Goal: Information Seeking & Learning: Find specific fact

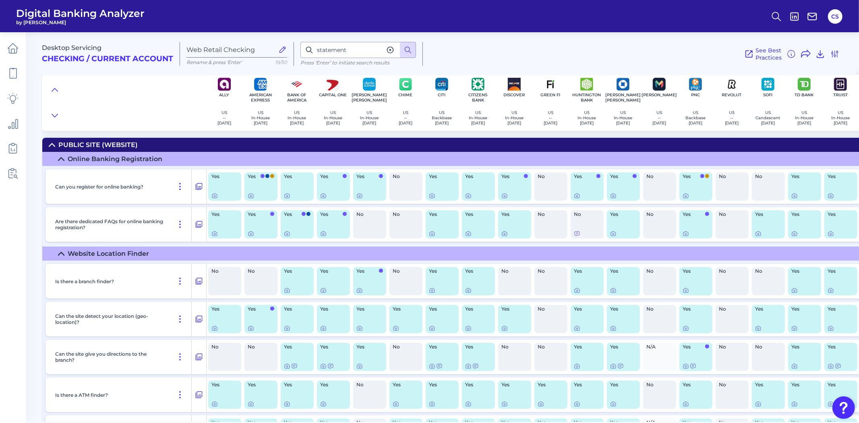
scroll to position [111, 0]
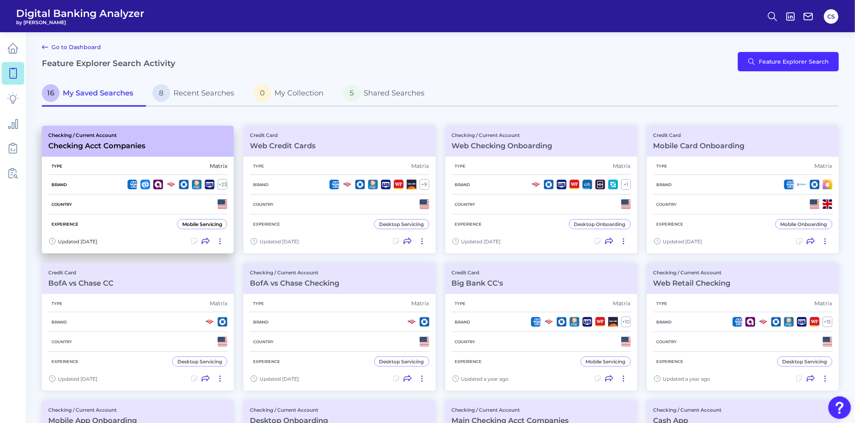
click at [159, 200] on div "Country" at bounding box center [137, 204] width 179 height 20
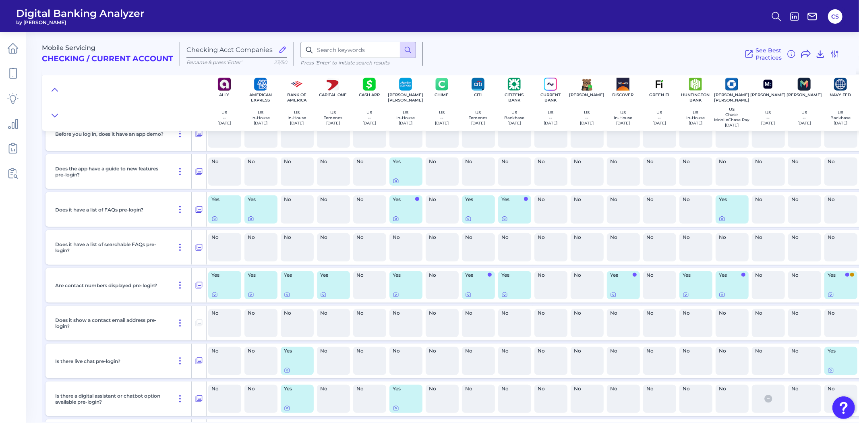
scroll to position [254, 0]
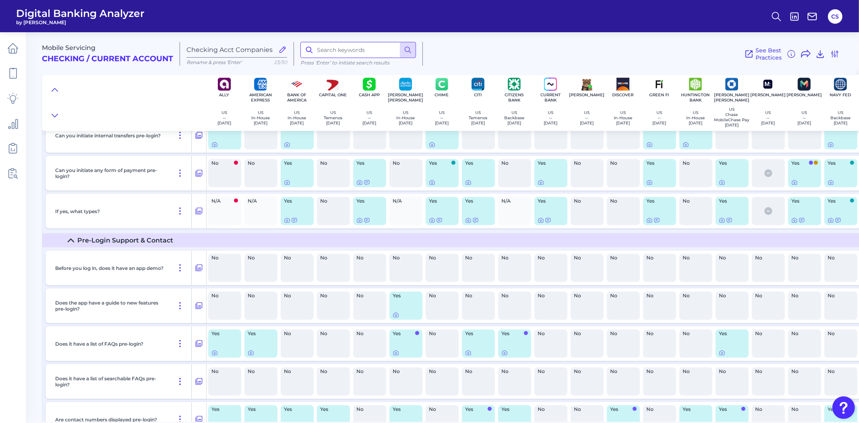
click at [342, 52] on input at bounding box center [358, 50] width 116 height 16
type input "secur"
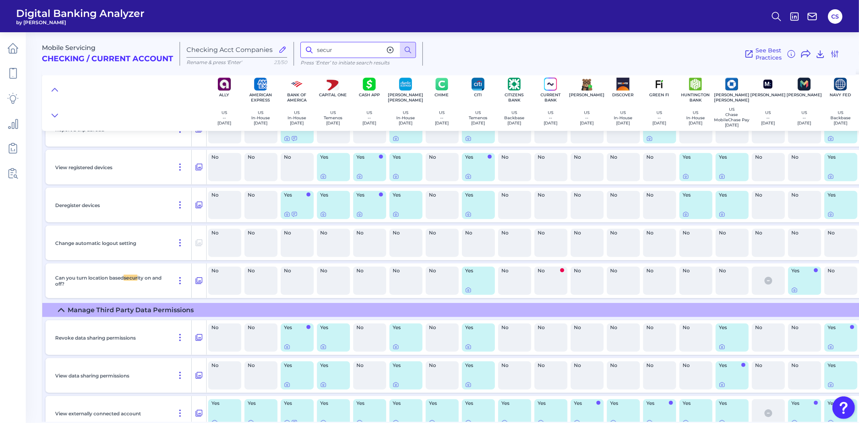
scroll to position [8214, 0]
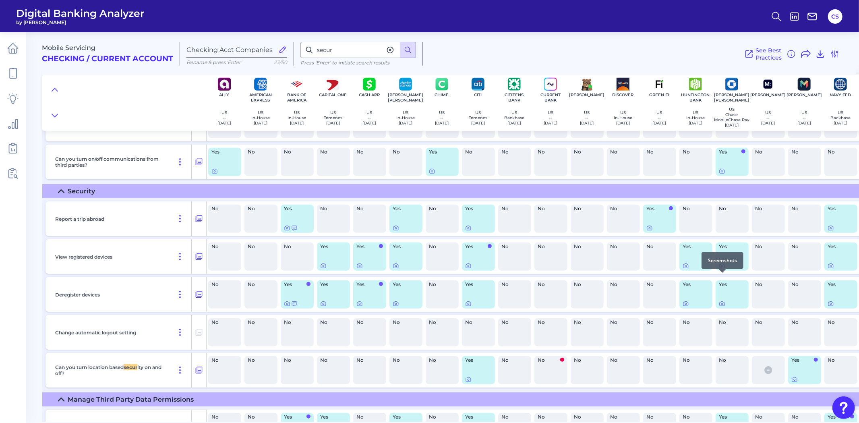
click at [721, 269] on icon at bounding box center [722, 265] width 6 height 6
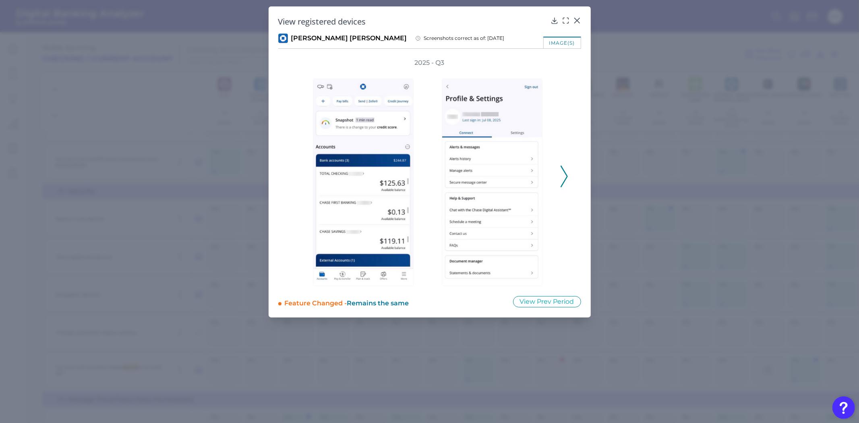
click at [566, 174] on polyline at bounding box center [564, 176] width 6 height 21
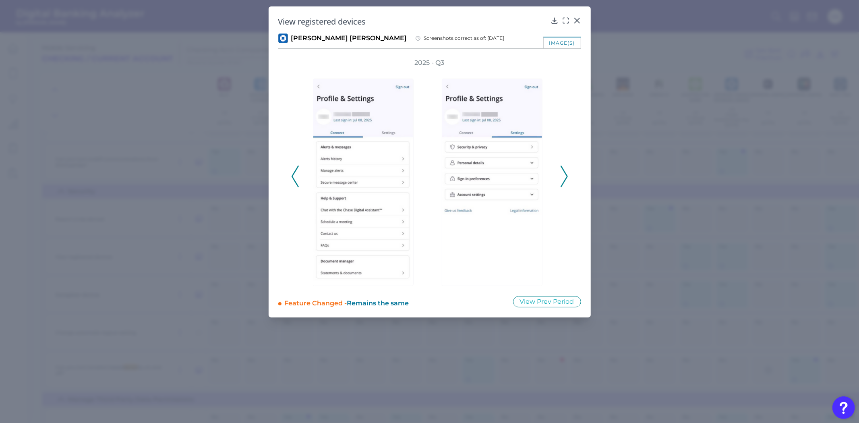
click at [566, 174] on polyline at bounding box center [564, 176] width 6 height 21
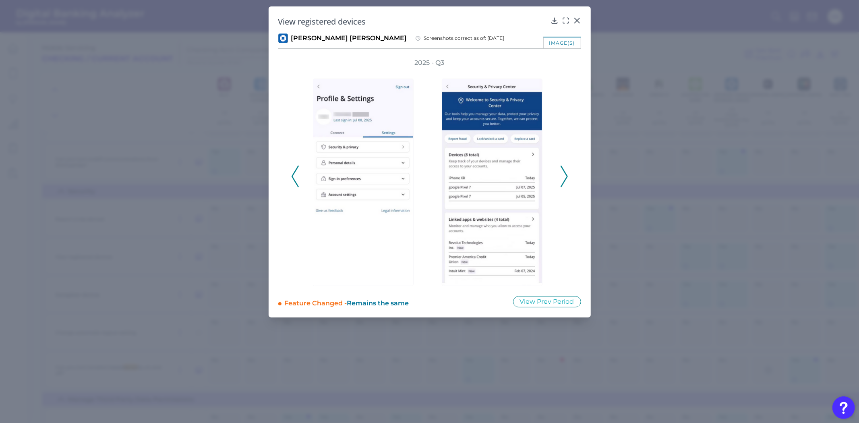
click at [283, 173] on div "2025 - Q3" at bounding box center [429, 171] width 303 height 227
click at [295, 178] on icon at bounding box center [294, 176] width 7 height 22
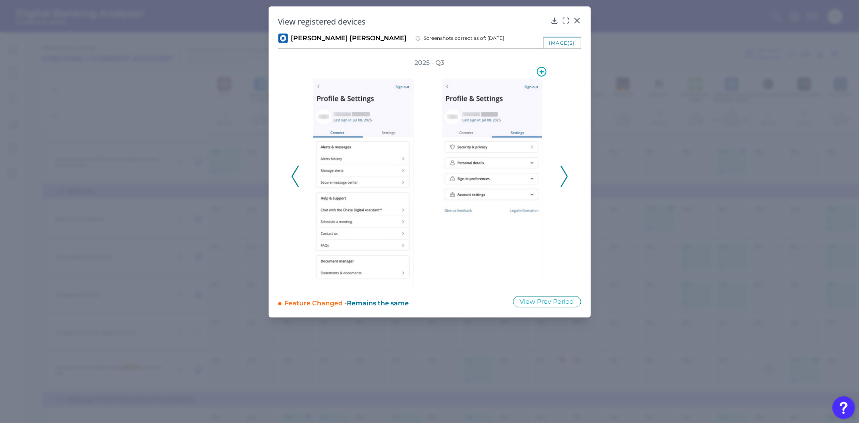
drag, startPoint x: 461, startPoint y: 164, endPoint x: 441, endPoint y: 169, distance: 20.8
click at [442, 183] on img at bounding box center [492, 181] width 101 height 207
click at [565, 18] on icon at bounding box center [566, 21] width 8 height 8
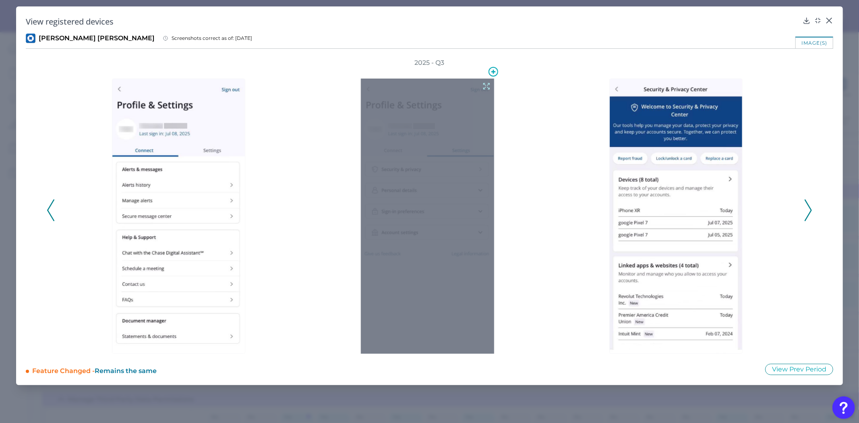
click at [485, 86] on icon at bounding box center [486, 86] width 9 height 9
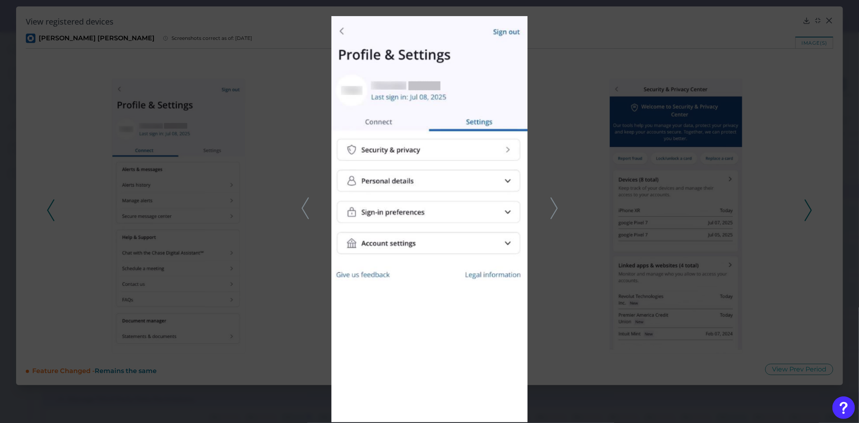
click at [306, 201] on polyline at bounding box center [305, 208] width 6 height 21
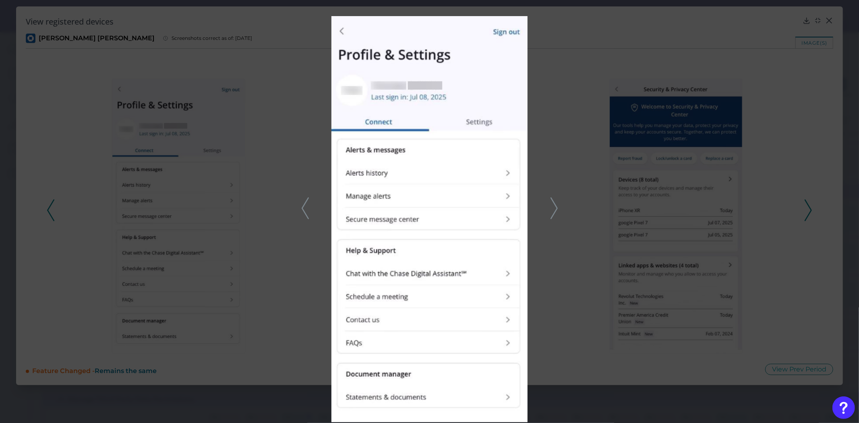
click at [554, 213] on icon at bounding box center [553, 208] width 7 height 22
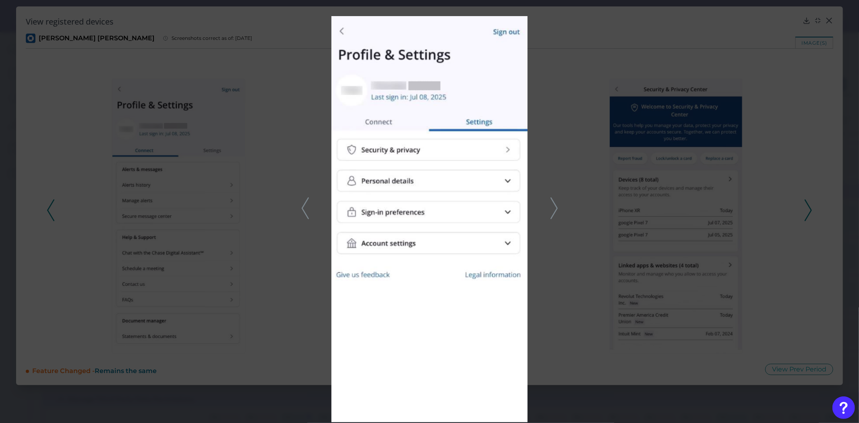
click at [855, 155] on div at bounding box center [429, 211] width 859 height 423
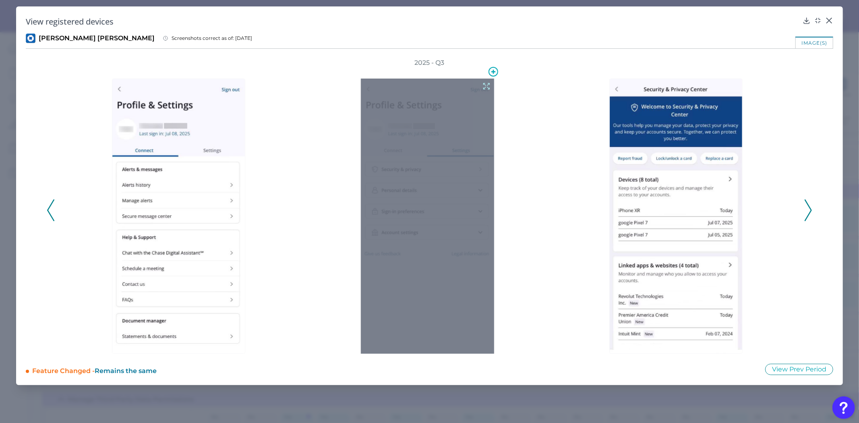
drag, startPoint x: 425, startPoint y: 195, endPoint x: 411, endPoint y: 146, distance: 51.1
click at [370, 194] on div at bounding box center [427, 215] width 133 height 275
click at [487, 86] on icon at bounding box center [486, 86] width 9 height 9
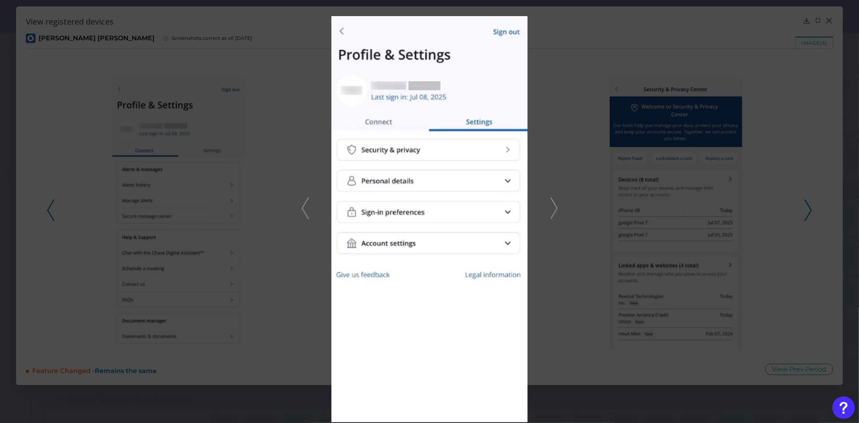
click at [816, 117] on div at bounding box center [429, 211] width 859 height 423
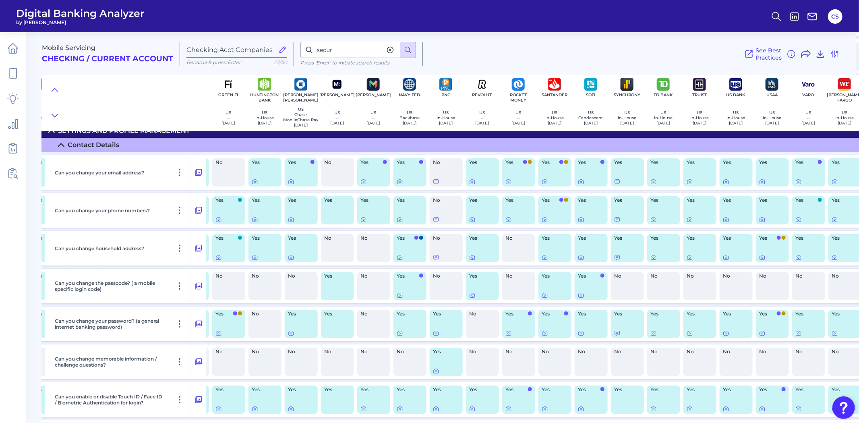
scroll to position [7365, 431]
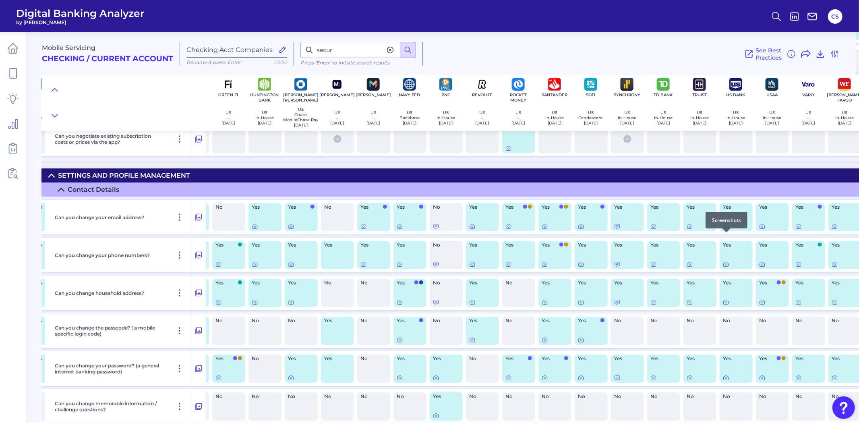
click at [725, 235] on div at bounding box center [726, 232] width 8 height 8
click at [727, 229] on icon at bounding box center [726, 226] width 6 height 6
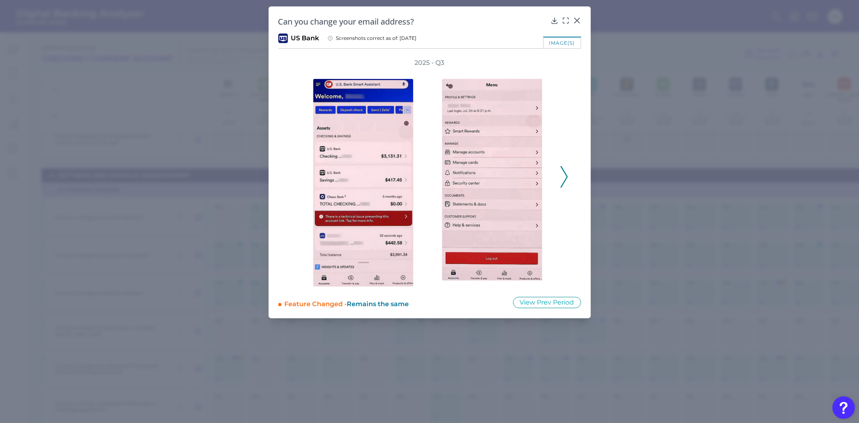
click at [568, 177] on div "2025 - Q3" at bounding box center [429, 172] width 303 height 228
click at [565, 177] on icon at bounding box center [563, 177] width 7 height 22
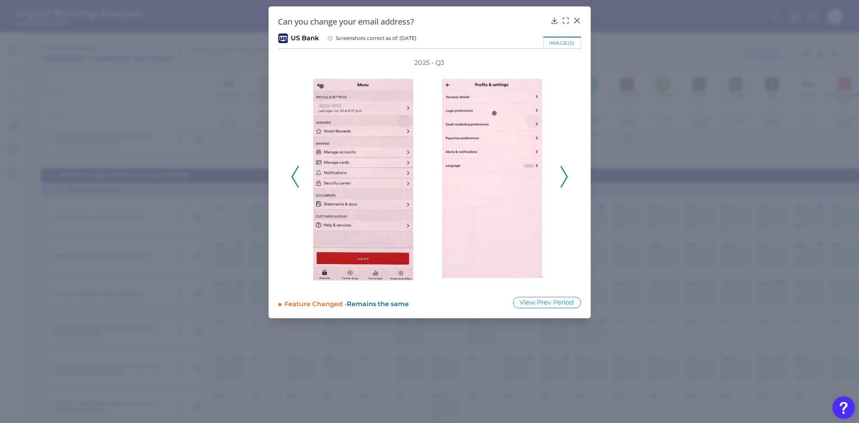
click at [565, 177] on icon at bounding box center [563, 177] width 7 height 22
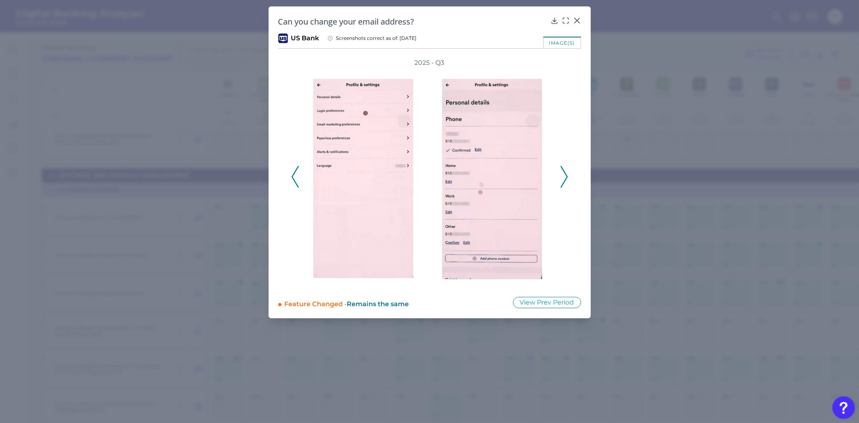
click at [565, 177] on icon at bounding box center [563, 177] width 7 height 22
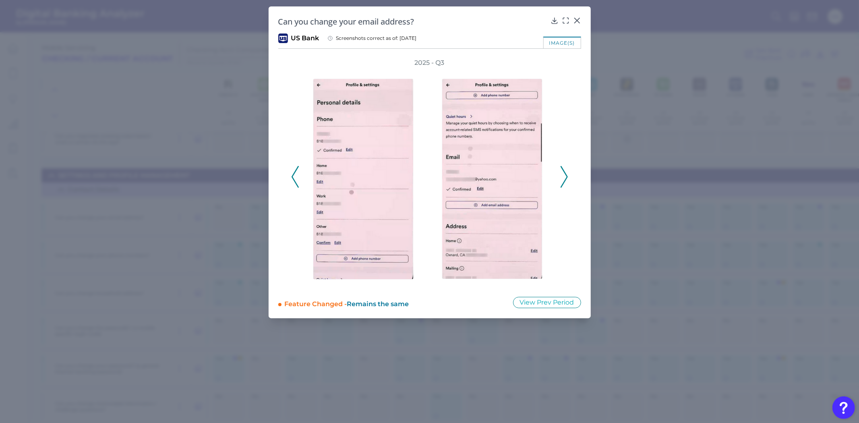
click at [293, 178] on polyline at bounding box center [295, 177] width 6 height 21
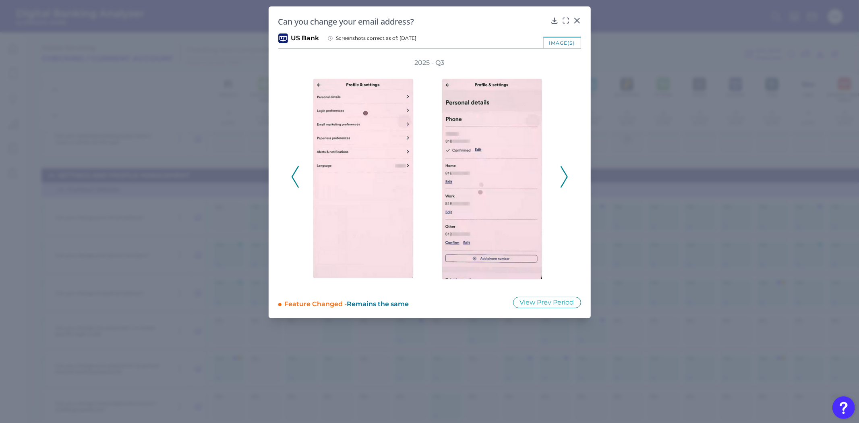
click at [293, 178] on polyline at bounding box center [295, 177] width 6 height 21
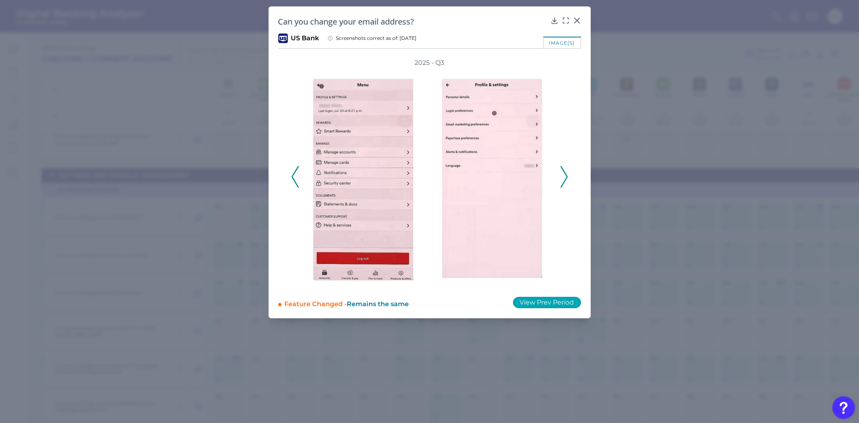
click at [564, 298] on button "View Prev Period" at bounding box center [547, 302] width 68 height 11
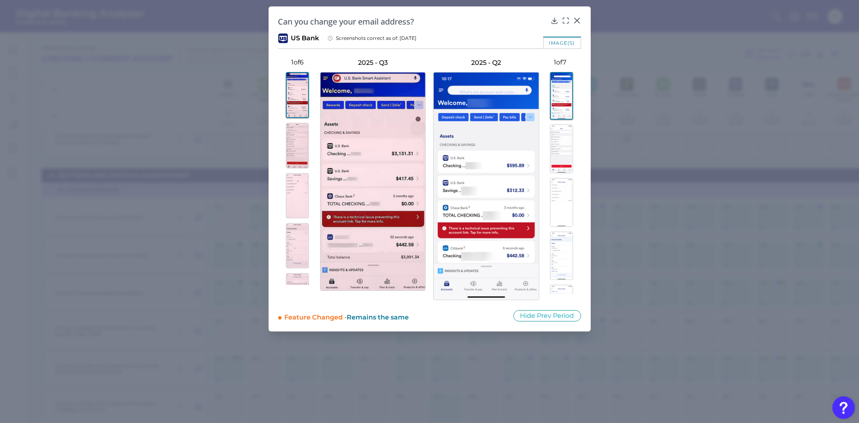
click at [559, 160] on img at bounding box center [561, 148] width 23 height 49
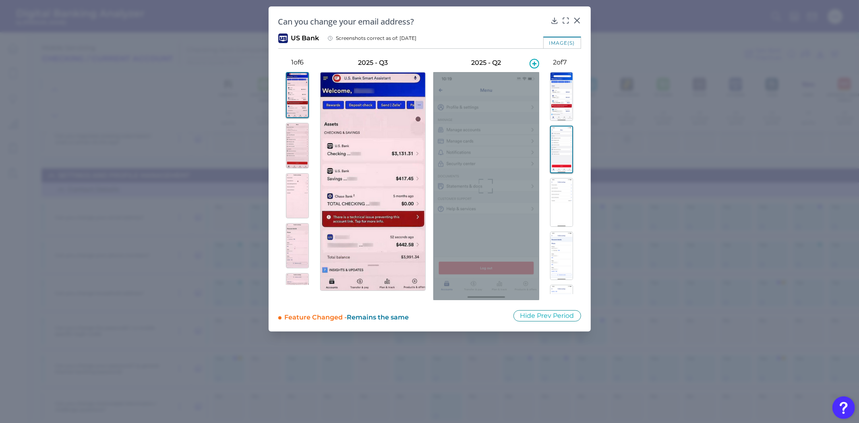
click at [483, 176] on div at bounding box center [485, 186] width 105 height 228
click at [485, 175] on div at bounding box center [485, 186] width 105 height 228
click at [486, 179] on icon at bounding box center [486, 186] width 14 height 14
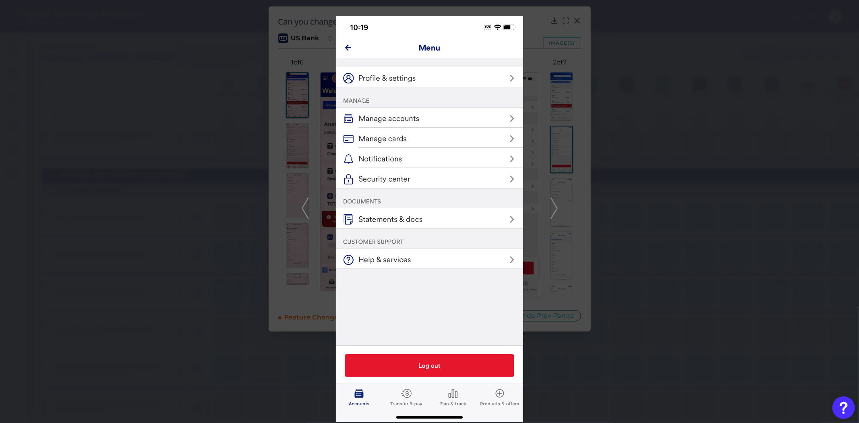
click at [595, 246] on div at bounding box center [429, 211] width 859 height 423
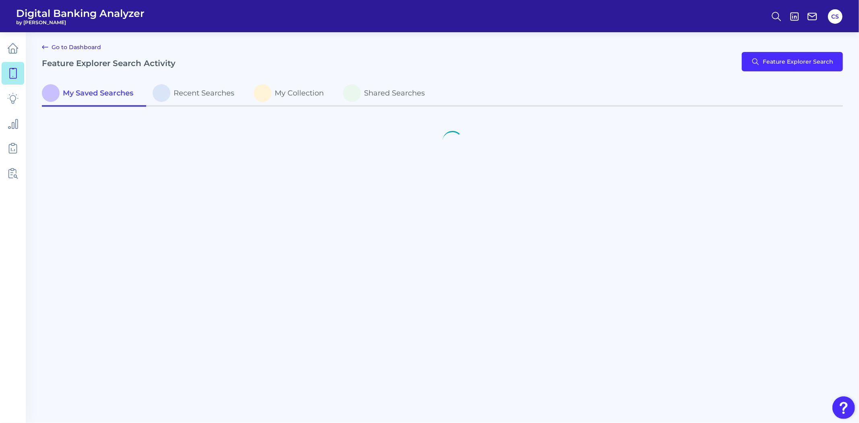
click at [569, 24] on header "Digital Banking Analyzer by Curinos CS" at bounding box center [429, 16] width 859 height 32
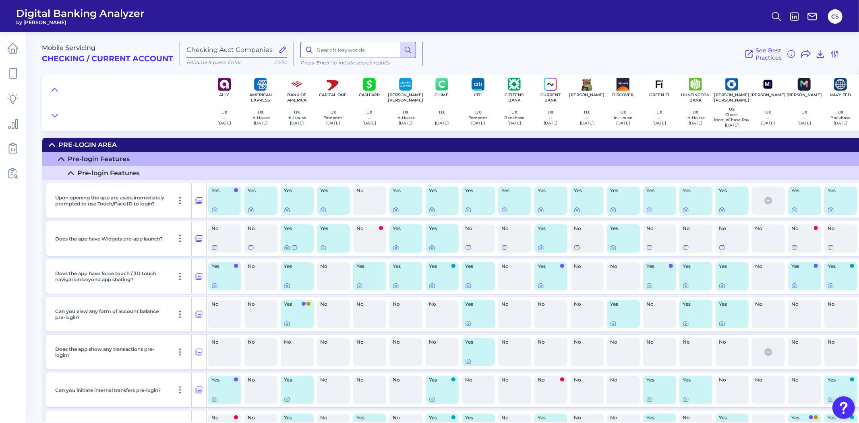
click at [341, 49] on input at bounding box center [358, 50] width 116 height 16
type input "alert"
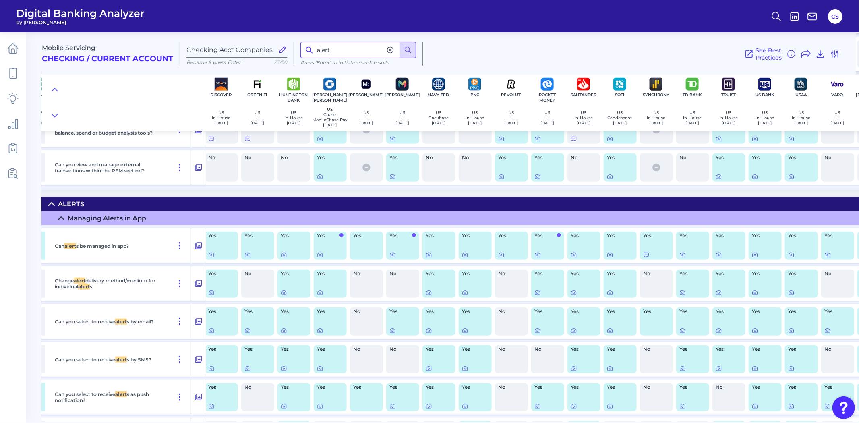
scroll to position [10936, 441]
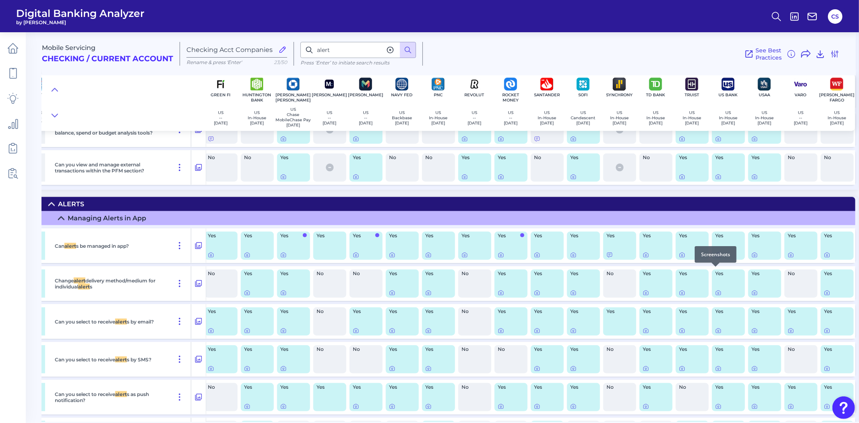
click at [716, 258] on icon at bounding box center [718, 255] width 6 height 6
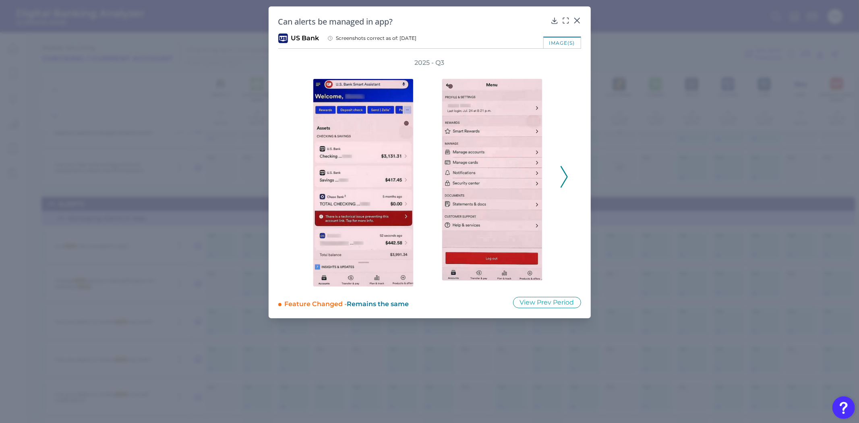
click at [570, 178] on div "2025 - Q3" at bounding box center [429, 172] width 303 height 228
click at [551, 302] on button "View Prev Period" at bounding box center [547, 302] width 68 height 11
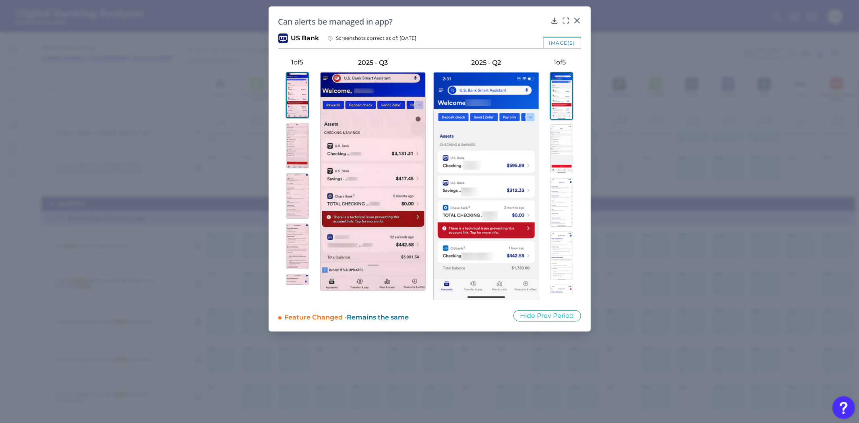
click at [557, 149] on img at bounding box center [561, 148] width 23 height 49
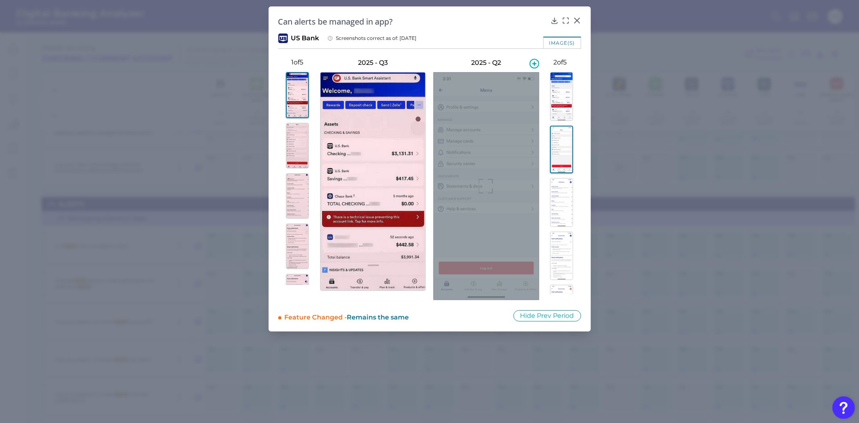
click at [481, 188] on icon at bounding box center [486, 186] width 14 height 14
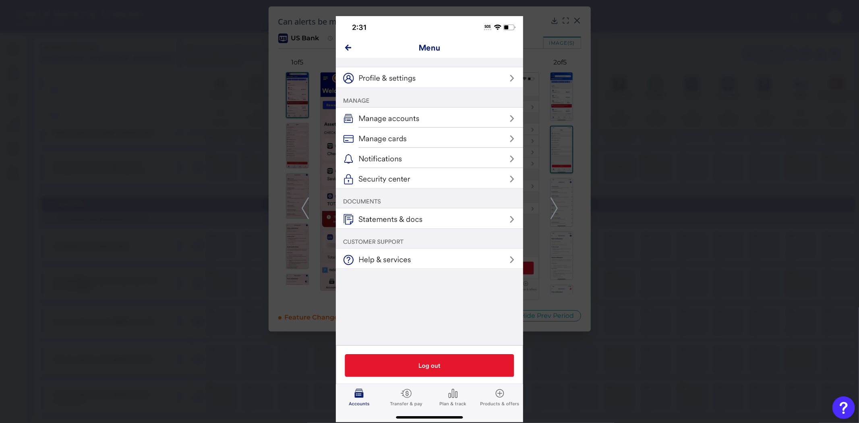
click at [308, 184] on div at bounding box center [429, 211] width 859 height 423
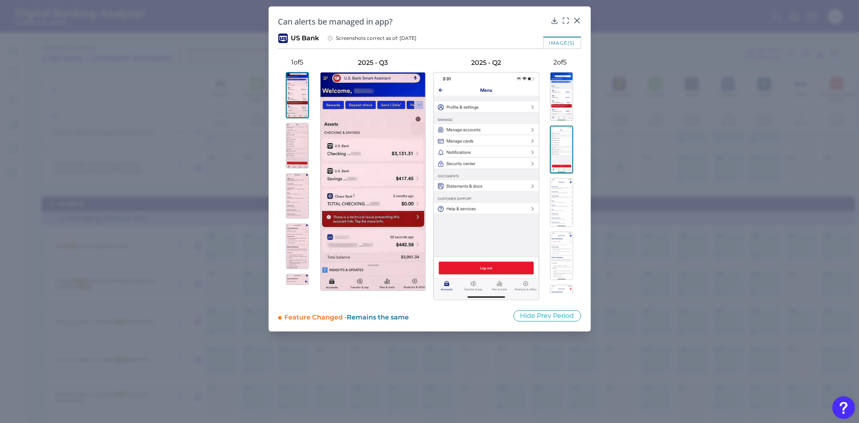
click at [294, 157] on img at bounding box center [297, 145] width 23 height 45
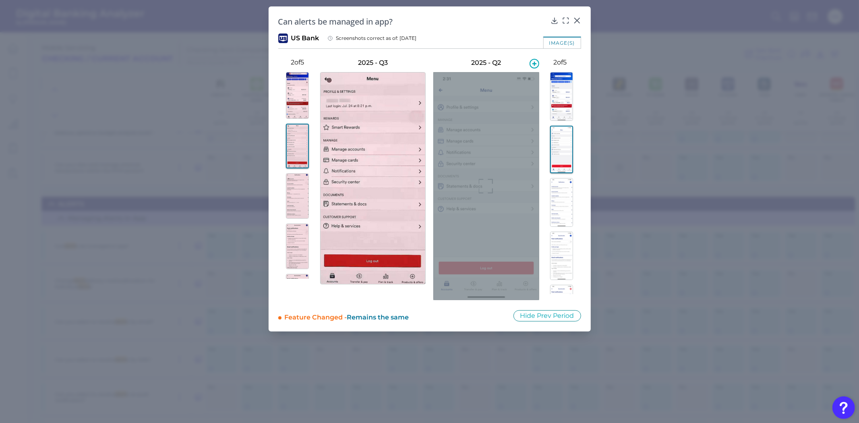
click at [479, 181] on icon at bounding box center [486, 186] width 14 height 14
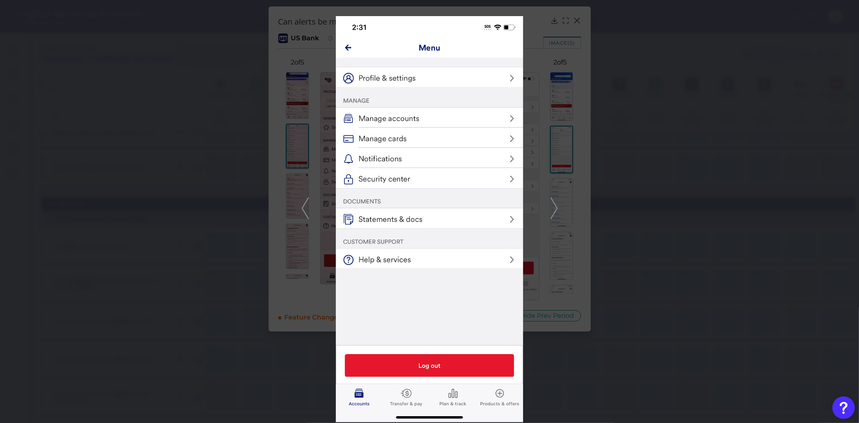
click at [757, 384] on div at bounding box center [429, 211] width 859 height 423
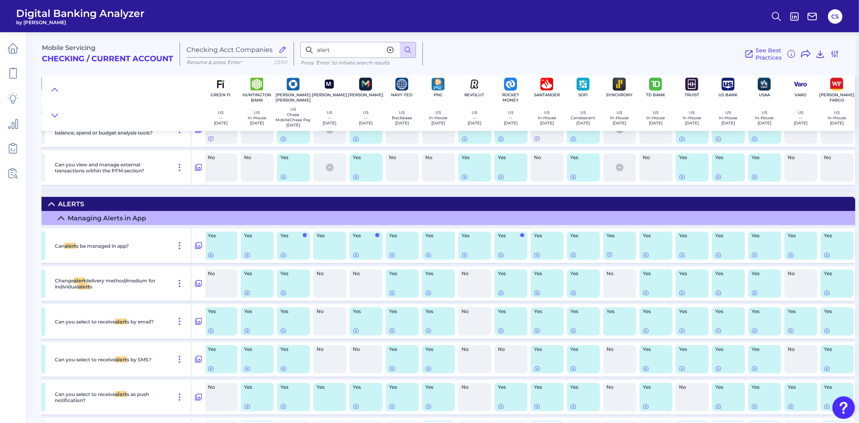
click at [839, 34] on div "Mobile Servicing Checking / Current Account Checking Acct Companies Rename & pr…" at bounding box center [449, 51] width 814 height 50
